Goal: Task Accomplishment & Management: Manage account settings

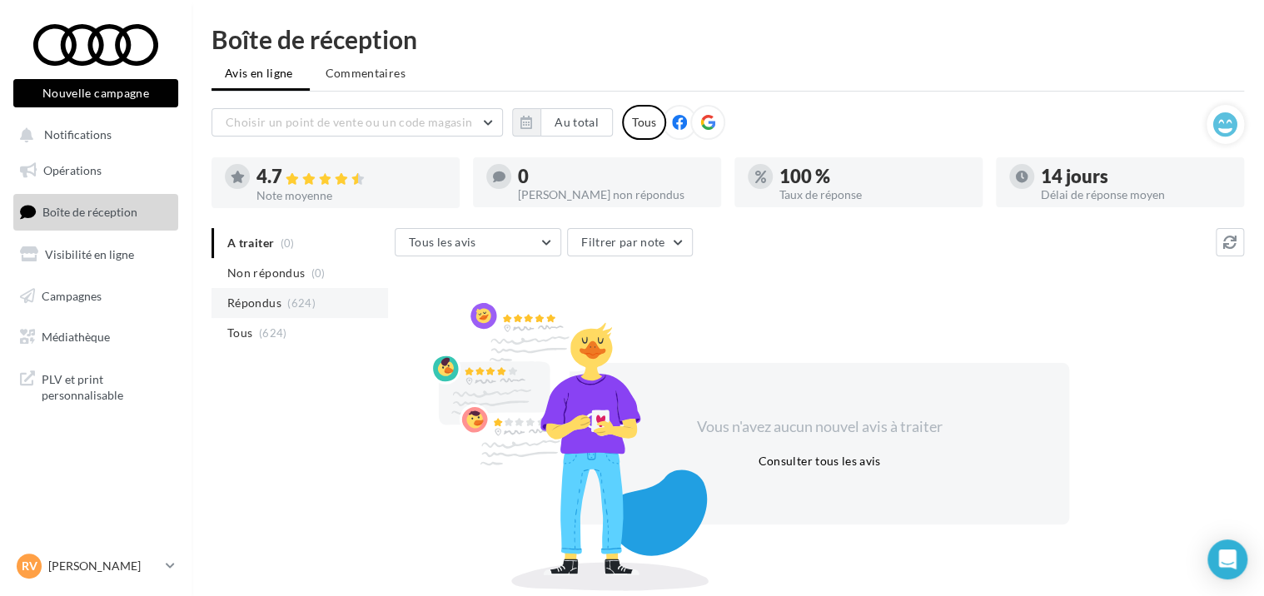
click at [276, 299] on span "Répondus" at bounding box center [254, 303] width 54 height 17
